Goal: Task Accomplishment & Management: Complete application form

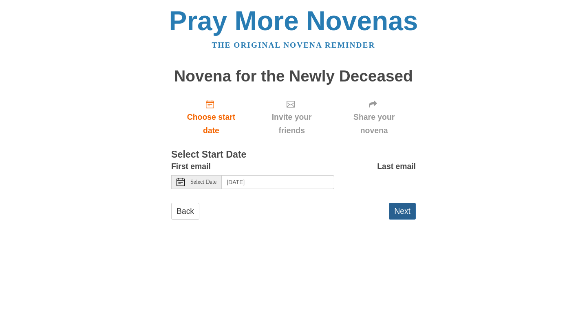
click at [408, 211] on button "Next" at bounding box center [402, 211] width 27 height 17
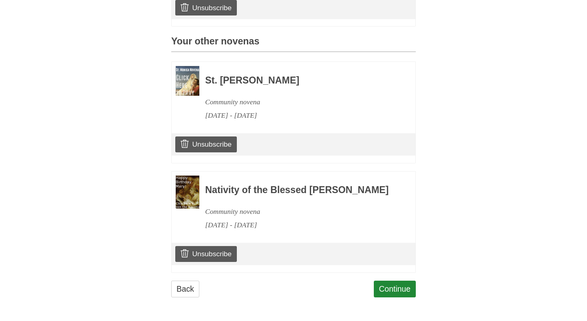
scroll to position [339, 0]
click at [388, 287] on link "Continue" at bounding box center [395, 289] width 42 height 17
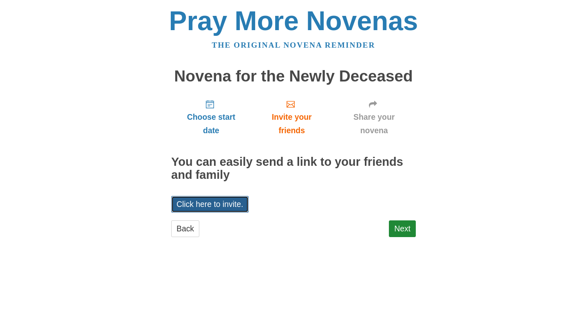
click at [240, 202] on link "Click here to invite." at bounding box center [209, 204] width 77 height 17
click at [401, 224] on link "Next" at bounding box center [402, 229] width 27 height 17
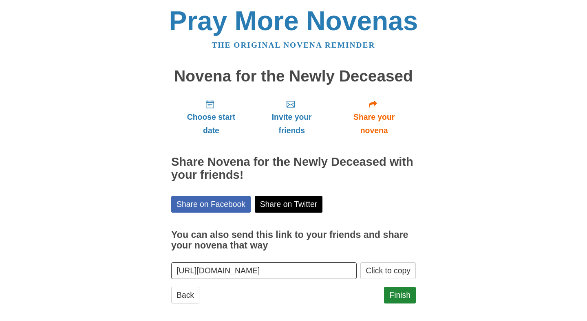
scroll to position [2, 0]
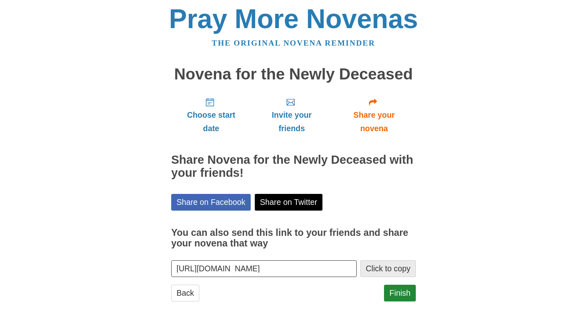
click at [386, 267] on button "Click to copy" at bounding box center [387, 269] width 55 height 17
click at [395, 290] on link "Finish" at bounding box center [400, 293] width 32 height 17
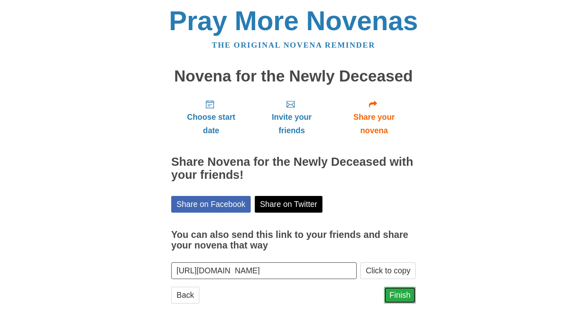
click at [394, 293] on link "Finish" at bounding box center [400, 295] width 32 height 17
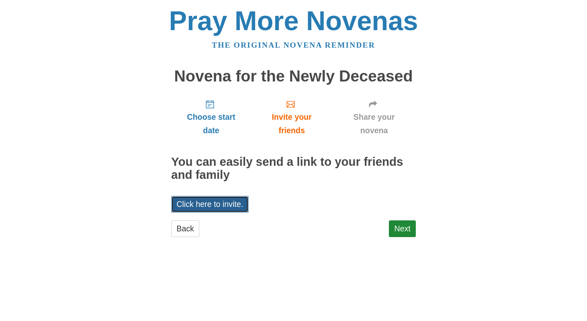
click at [234, 199] on link "Click here to invite." at bounding box center [209, 204] width 77 height 17
